Goal: Navigation & Orientation: Understand site structure

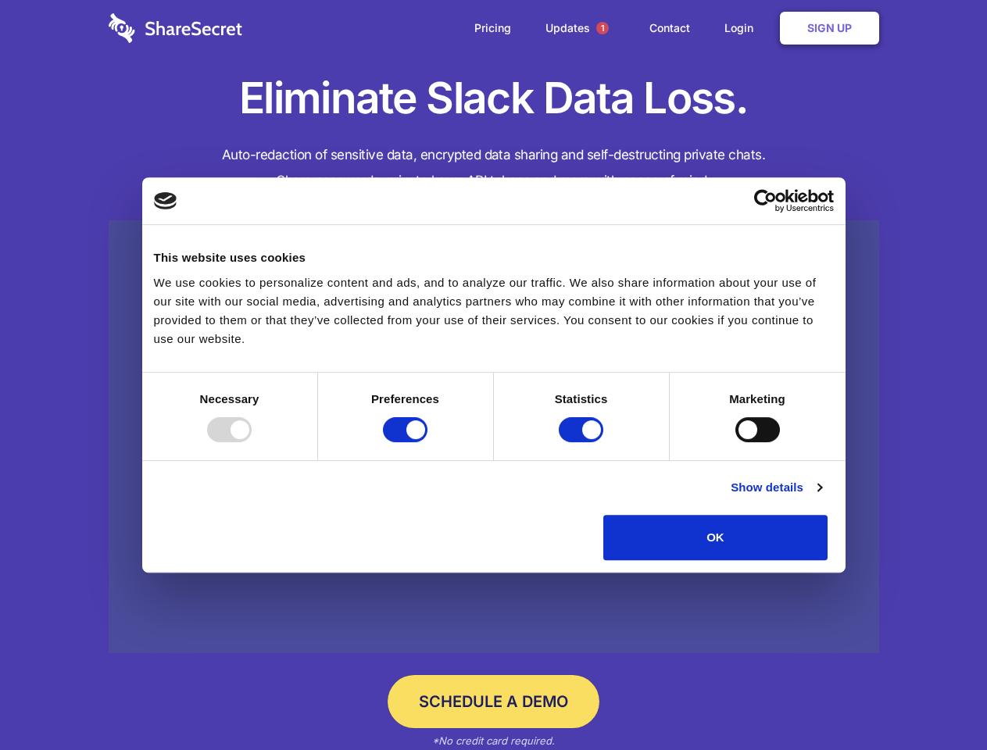
click at [252, 442] on div at bounding box center [229, 429] width 45 height 25
click at [427, 442] on input "Preferences" at bounding box center [405, 429] width 45 height 25
checkbox input "false"
click at [583, 442] on input "Statistics" at bounding box center [581, 429] width 45 height 25
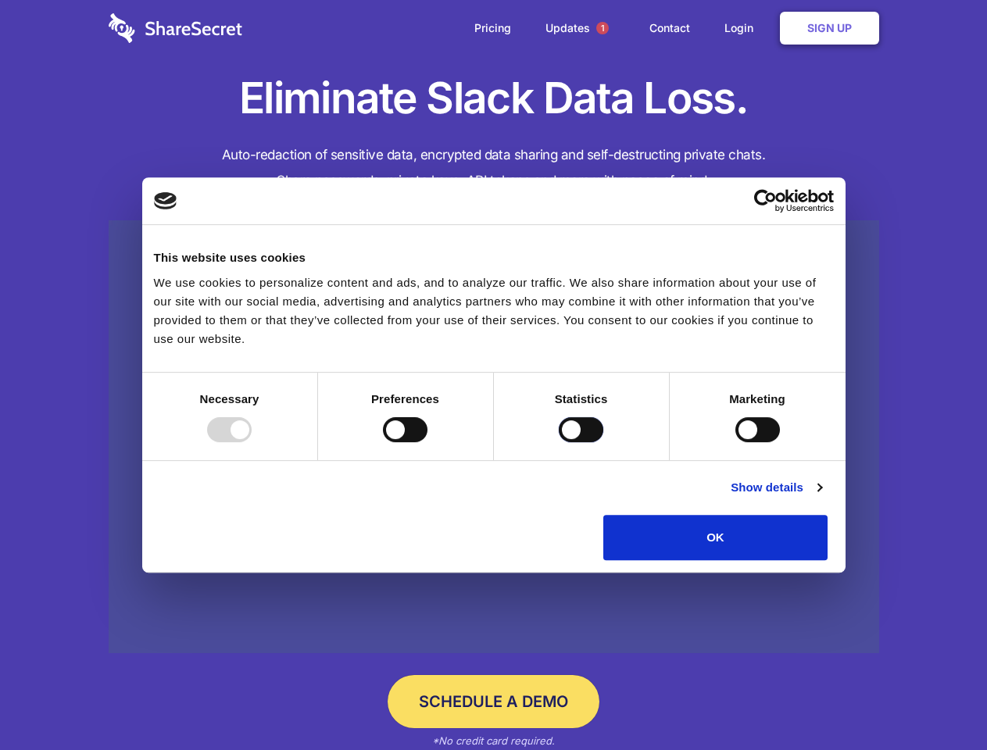
checkbox input "false"
click at [735, 442] on input "Marketing" at bounding box center [757, 429] width 45 height 25
checkbox input "true"
click at [821, 497] on link "Show details" at bounding box center [775, 487] width 91 height 19
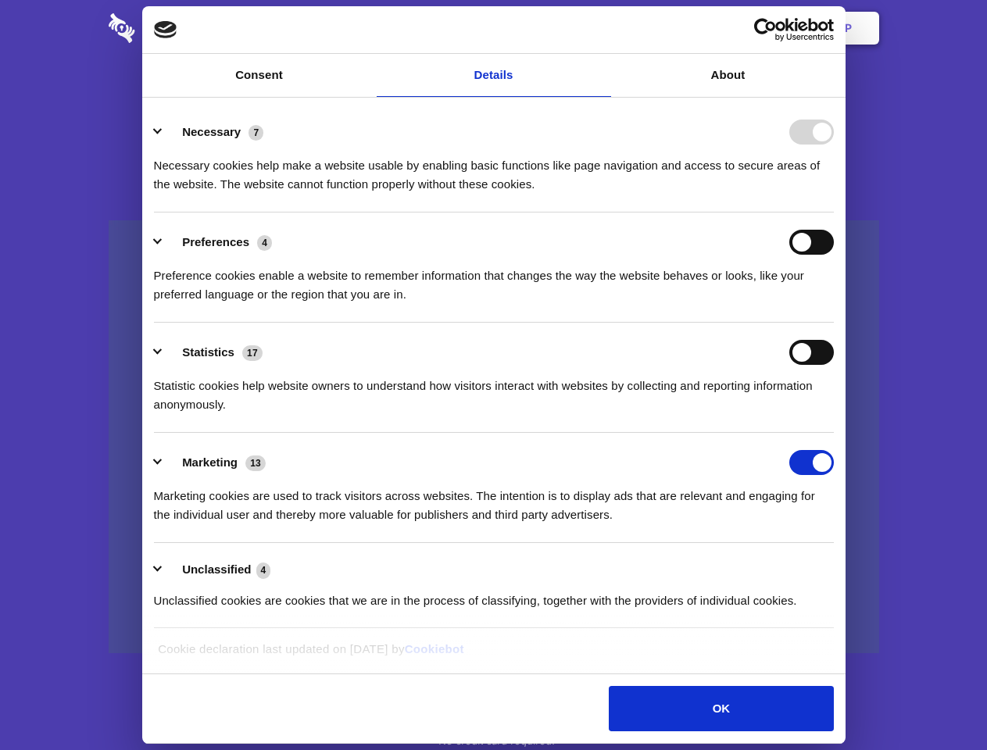
click at [833, 255] on div "Preferences 4" at bounding box center [494, 242] width 680 height 25
